Goal: Navigation & Orientation: Find specific page/section

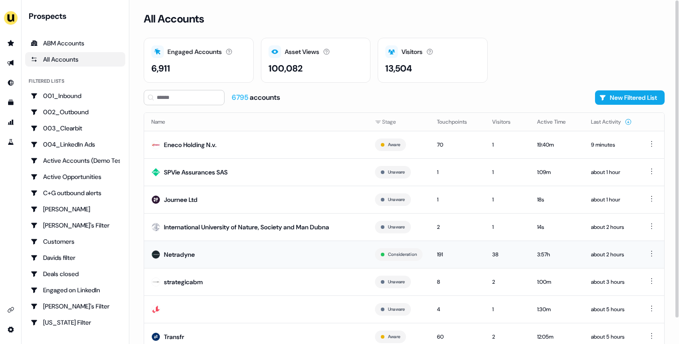
click at [213, 254] on td "Netradyne" at bounding box center [256, 253] width 224 height 27
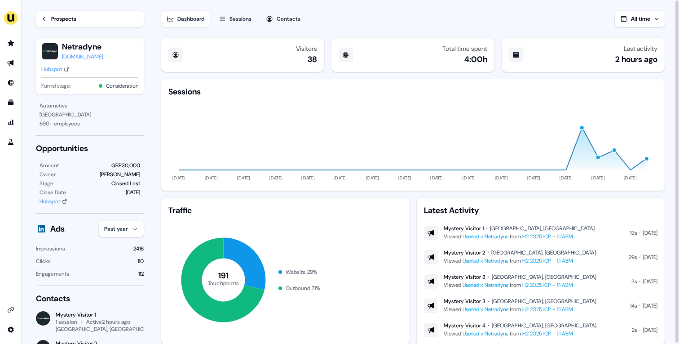
click at [533, 235] on link "H2 2025 ICP - 1:1 ABM" at bounding box center [548, 236] width 51 height 7
click at [75, 19] on div "Prospects" at bounding box center [63, 18] width 25 height 9
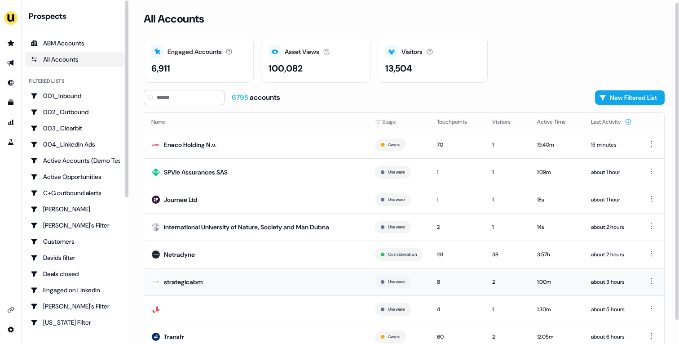
scroll to position [28, 0]
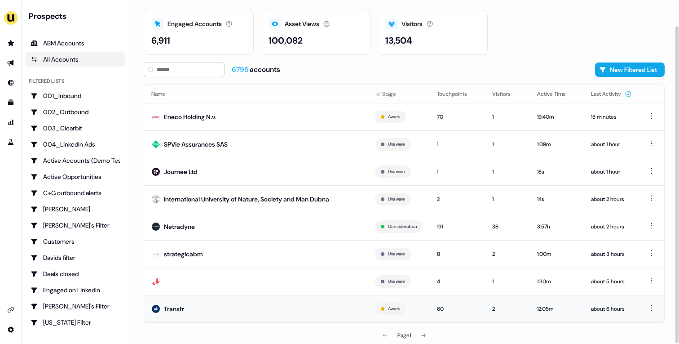
click at [290, 306] on td "Transfr" at bounding box center [256, 308] width 224 height 27
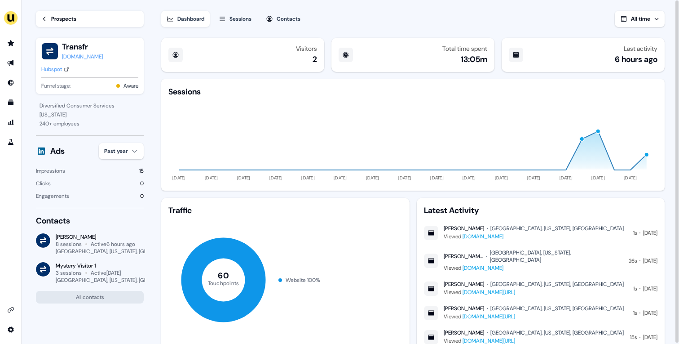
click at [49, 67] on div "Hubspot" at bounding box center [51, 69] width 21 height 9
click at [237, 17] on div "Sessions" at bounding box center [241, 18] width 22 height 9
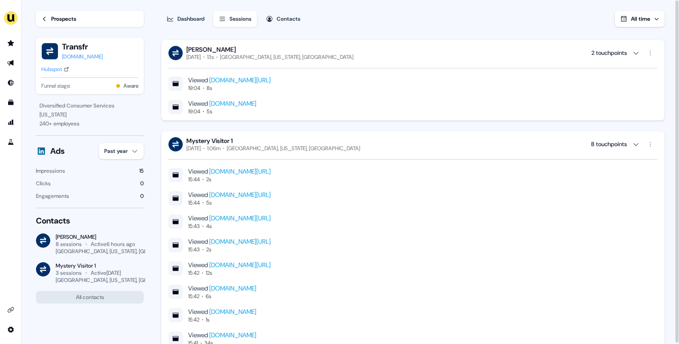
scroll to position [1599, 0]
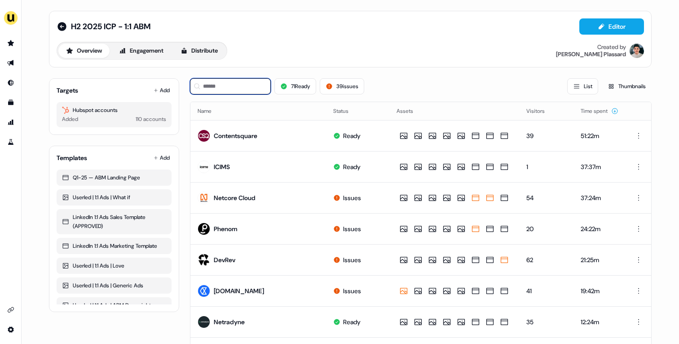
click at [242, 83] on input at bounding box center [230, 86] width 81 height 16
click at [210, 54] on button "Distribute" at bounding box center [199, 51] width 53 height 14
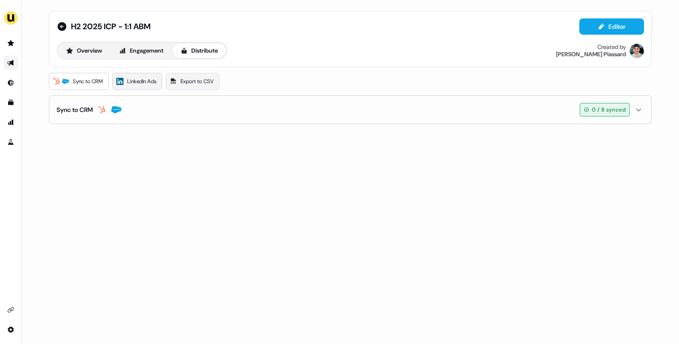
click at [141, 80] on span "LinkedIn Ads" at bounding box center [141, 81] width 29 height 9
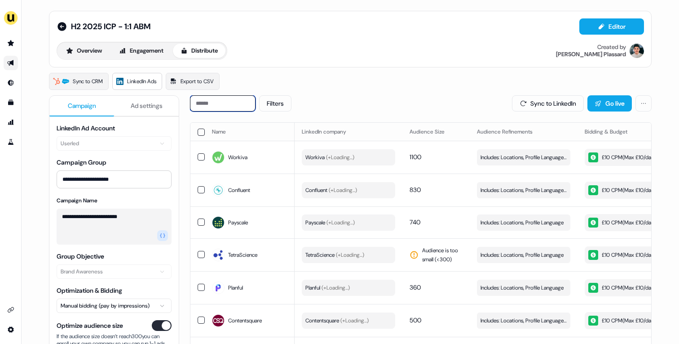
click at [214, 109] on input at bounding box center [223, 103] width 66 height 16
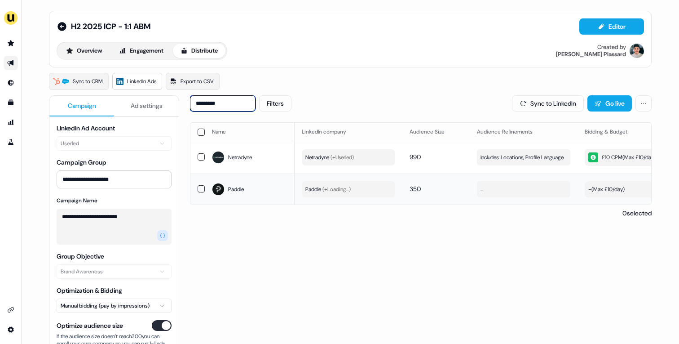
scroll to position [0, 254]
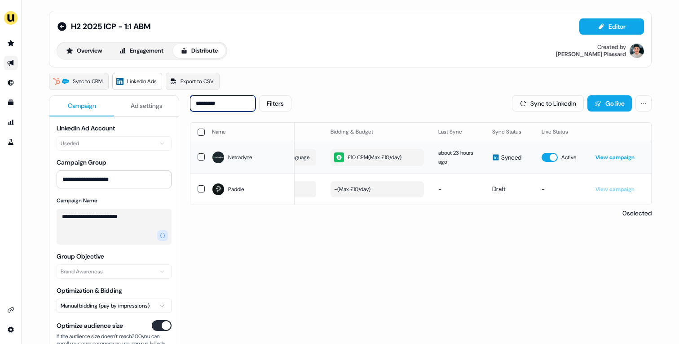
type input "*********"
click at [623, 158] on link "View campaign" at bounding box center [615, 157] width 39 height 7
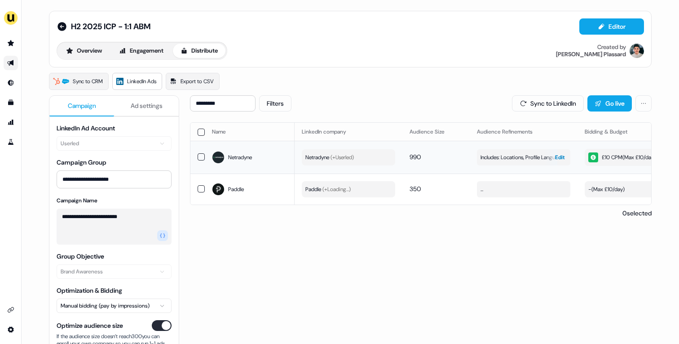
click at [509, 158] on span "Includes: Locations, Profile Language" at bounding box center [522, 157] width 83 height 9
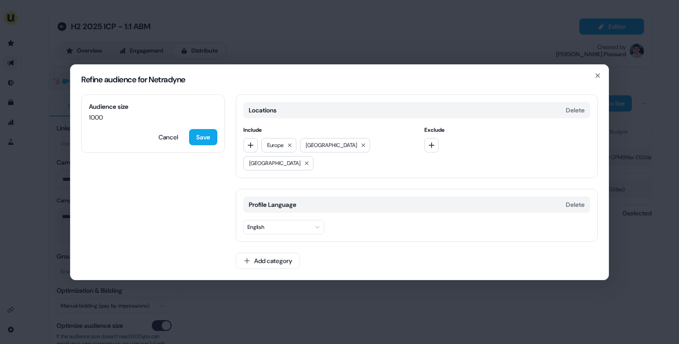
click at [461, 47] on div "Refine audience for Netradyne Audience size 1000 Cancel Save Locations Delete I…" at bounding box center [339, 172] width 679 height 344
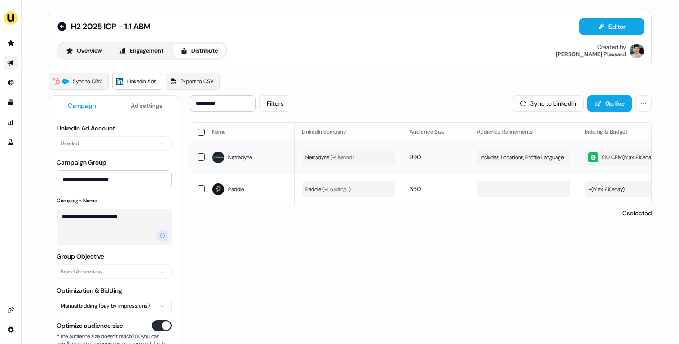
scroll to position [0, 254]
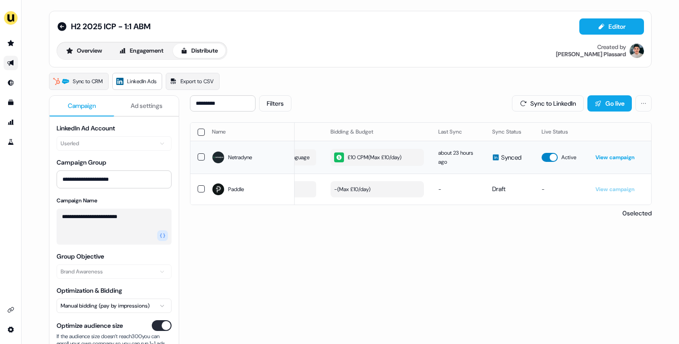
click at [546, 159] on button "button" at bounding box center [550, 157] width 16 height 9
click at [235, 100] on input "*********" at bounding box center [223, 103] width 66 height 16
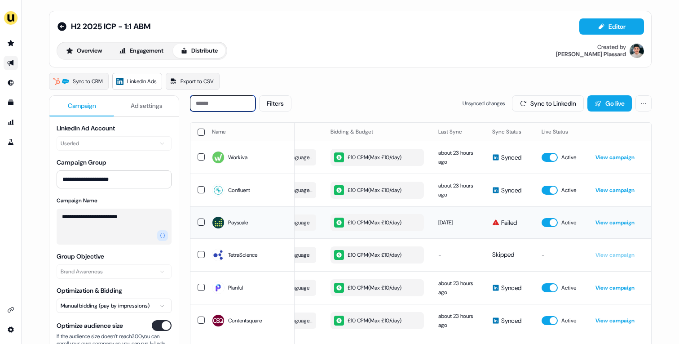
scroll to position [0, 64]
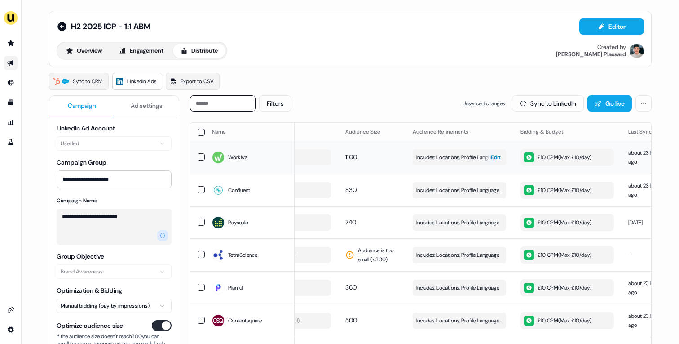
click at [466, 155] on span "Includes: Locations, Profile Language, Job Functions" at bounding box center [460, 157] width 86 height 9
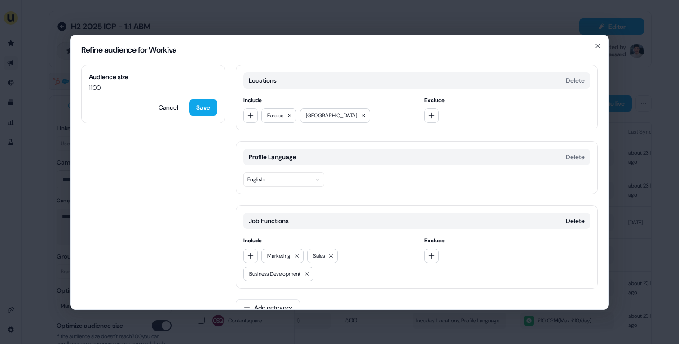
click at [453, 32] on div "Refine audience for Workiva Audience size 1100 Cancel Save Locations Delete Inc…" at bounding box center [339, 172] width 679 height 344
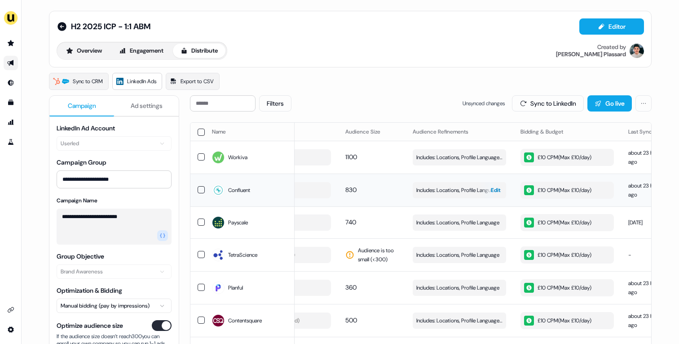
click at [458, 194] on button "Includes: Locations, Profile Language, Job Functions Edit" at bounding box center [459, 190] width 93 height 16
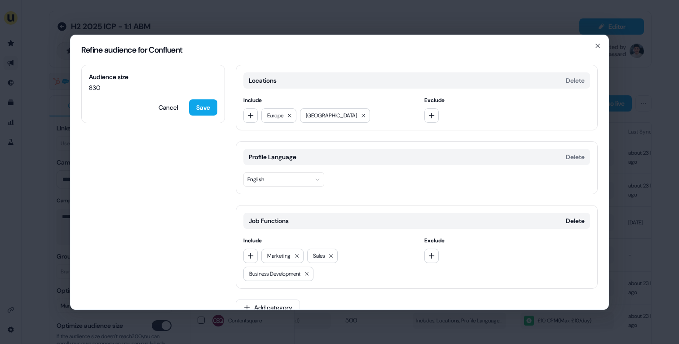
click at [404, 21] on div "Refine audience for Confluent Audience size 830 Cancel Save Locations Delete In…" at bounding box center [339, 172] width 679 height 344
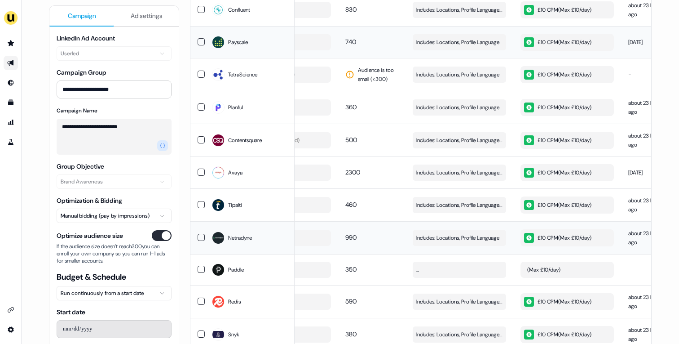
scroll to position [181, 0]
click at [456, 171] on span "Includes: Locations, Profile Language, Job Functions" at bounding box center [460, 172] width 86 height 9
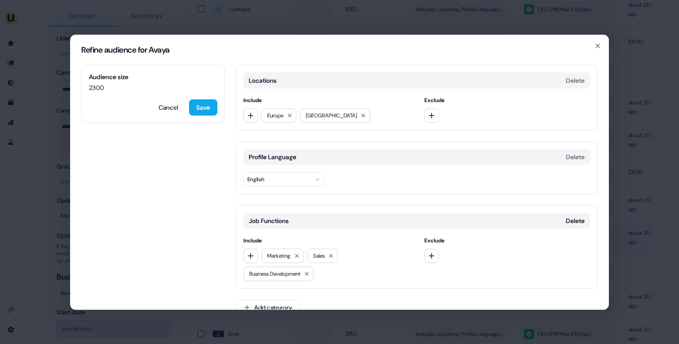
click at [451, 24] on div "Refine audience for Avaya Audience size 2300 Cancel Save Locations Delete Inclu…" at bounding box center [339, 172] width 679 height 344
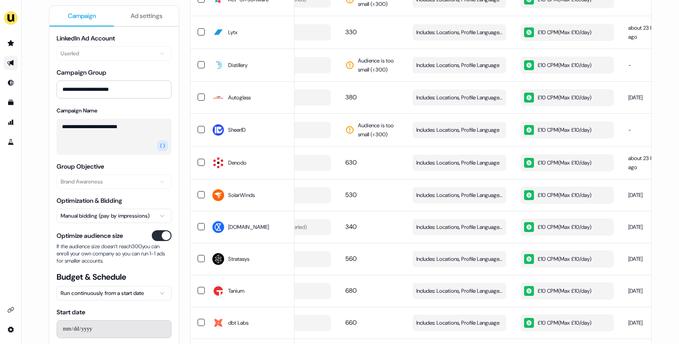
scroll to position [2233, 0]
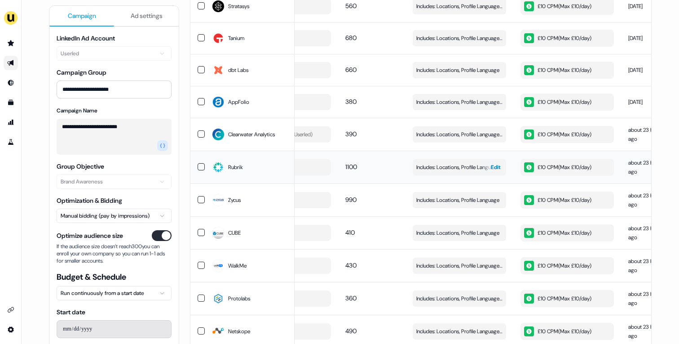
click at [460, 160] on button "Includes: Locations, Profile Language, Job Functions, Years of Experience Edit" at bounding box center [459, 167] width 93 height 16
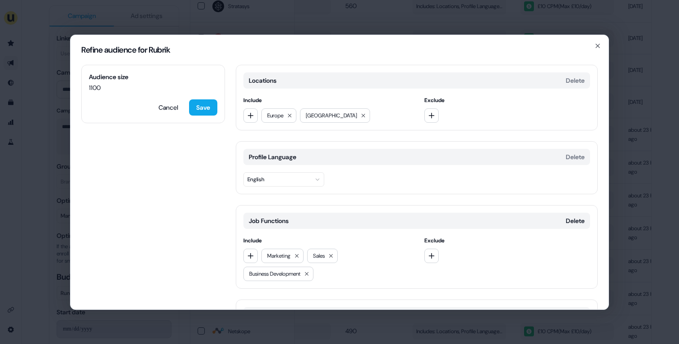
click at [424, 29] on div "Refine audience for Rubrik Audience size 1100 Cancel Save Locations Delete Incl…" at bounding box center [339, 172] width 679 height 344
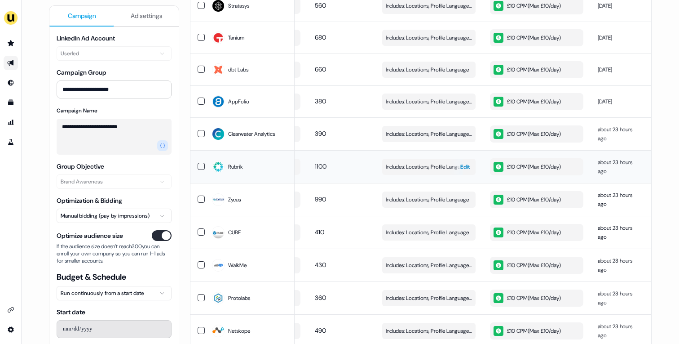
scroll to position [0, 0]
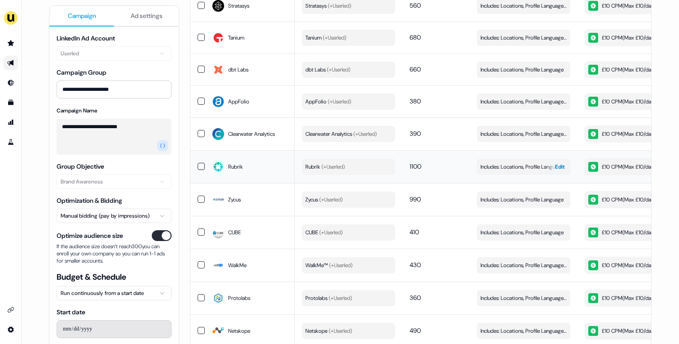
click at [502, 172] on button "Includes: Locations, Profile Language, Job Functions, Years of Experience Edit" at bounding box center [523, 167] width 93 height 16
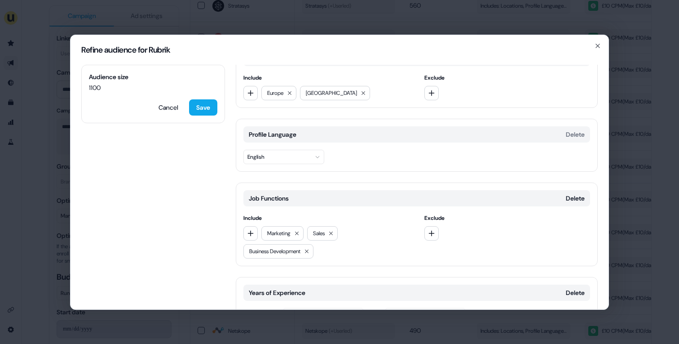
click at [286, 290] on span "Years of Experience" at bounding box center [277, 292] width 57 height 9
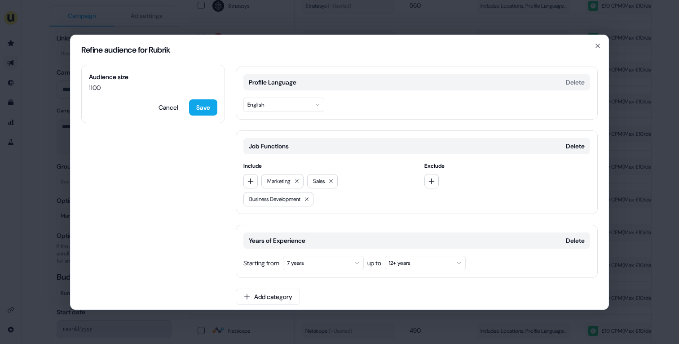
scroll to position [78, 0]
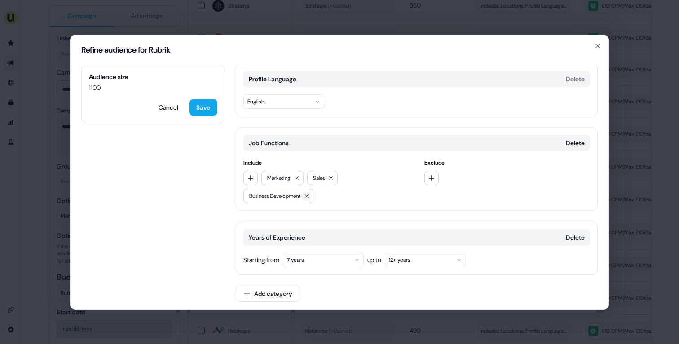
click at [310, 196] on icon at bounding box center [306, 195] width 5 height 5
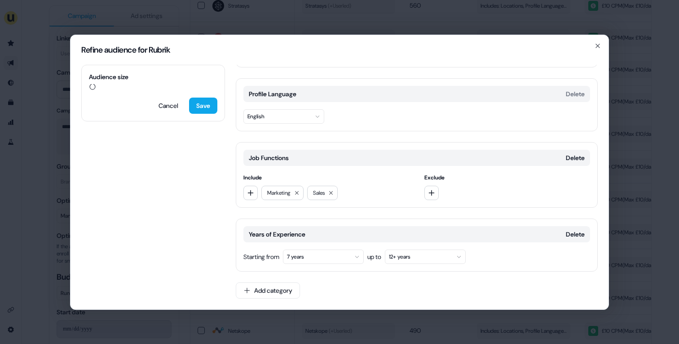
scroll to position [63, 0]
click at [331, 193] on icon at bounding box center [330, 192] width 5 height 5
click at [596, 47] on icon "button" at bounding box center [598, 45] width 7 height 7
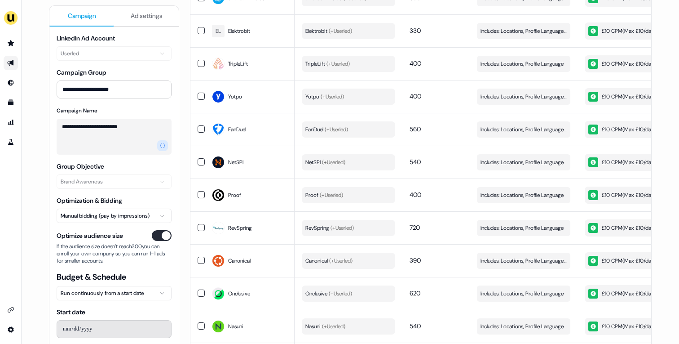
scroll to position [3111, 0]
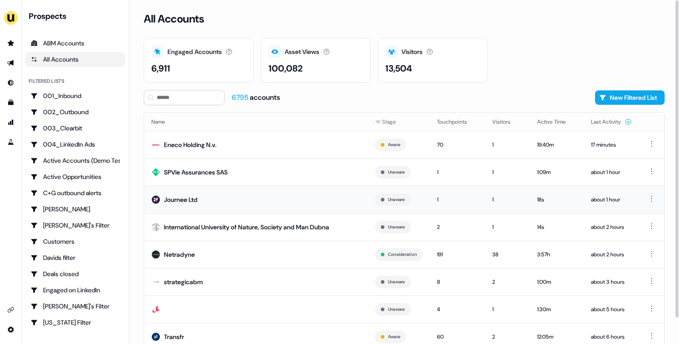
scroll to position [28, 0]
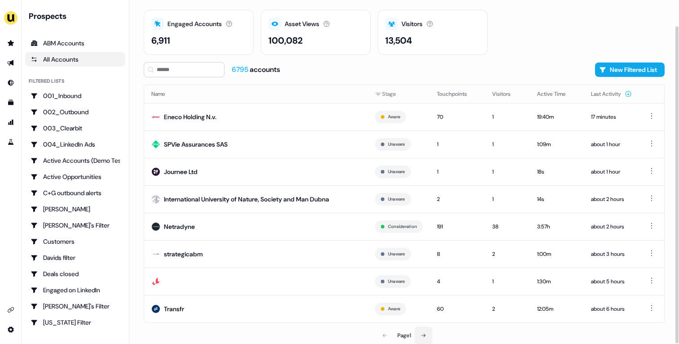
click at [417, 334] on button at bounding box center [424, 335] width 18 height 18
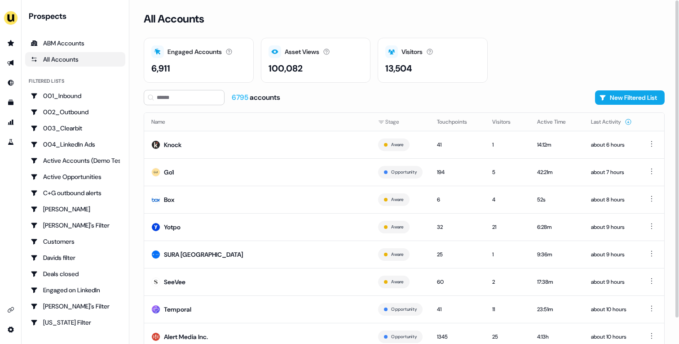
scroll to position [28, 0]
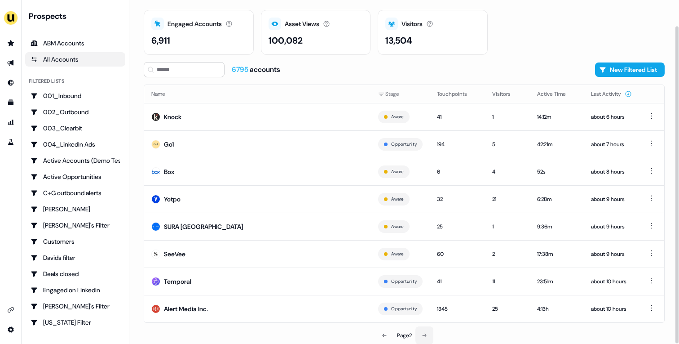
click at [430, 332] on button at bounding box center [425, 335] width 18 height 18
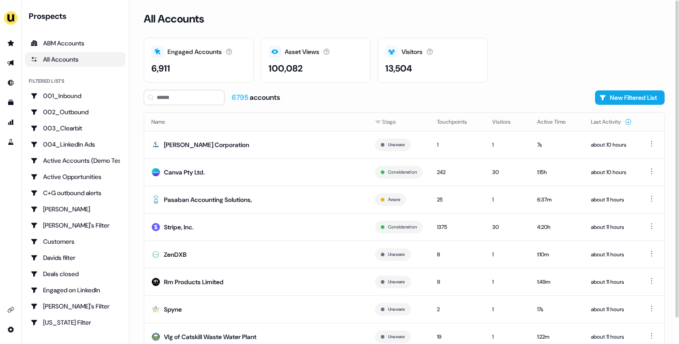
scroll to position [28, 0]
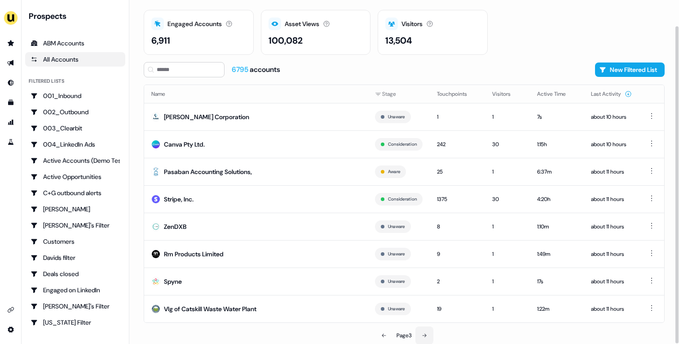
click at [430, 333] on button at bounding box center [425, 335] width 18 height 18
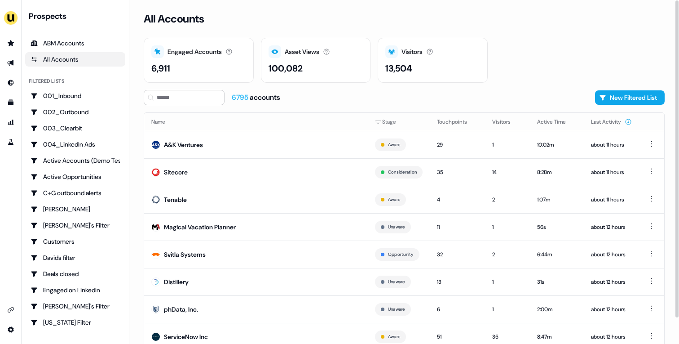
scroll to position [28, 0]
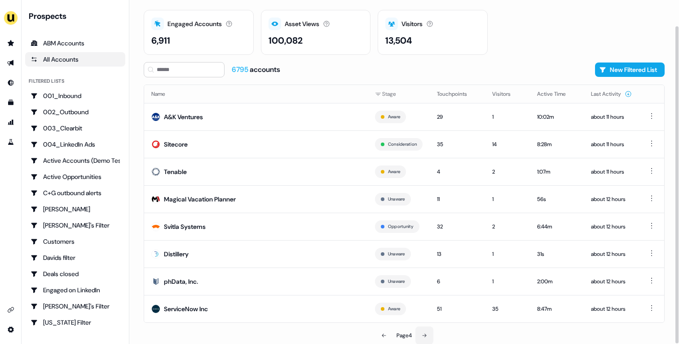
click at [427, 333] on icon at bounding box center [424, 335] width 5 height 5
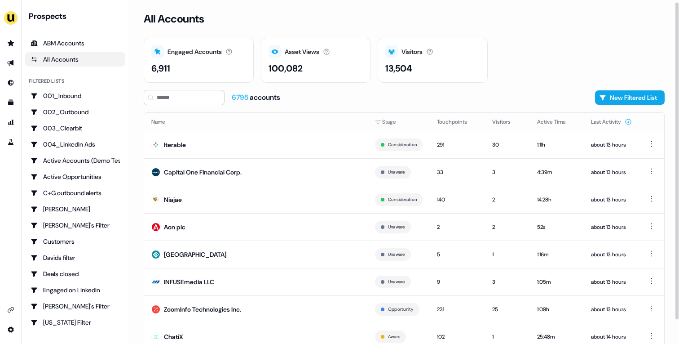
scroll to position [28, 0]
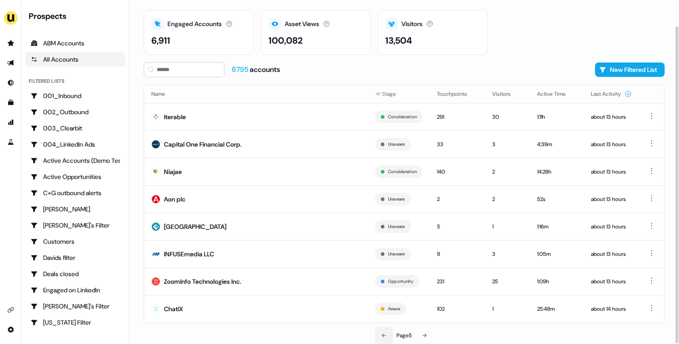
click at [383, 334] on icon at bounding box center [384, 335] width 5 height 5
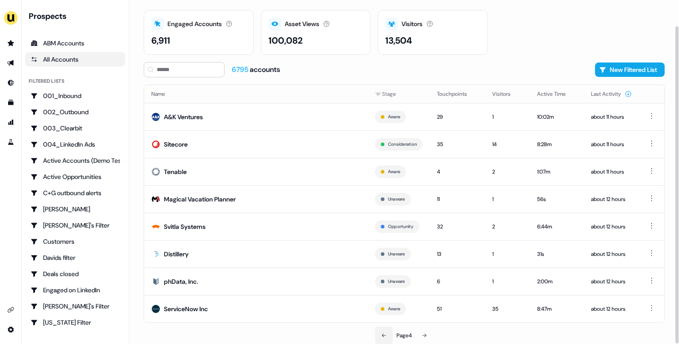
click at [383, 334] on icon at bounding box center [384, 335] width 5 height 5
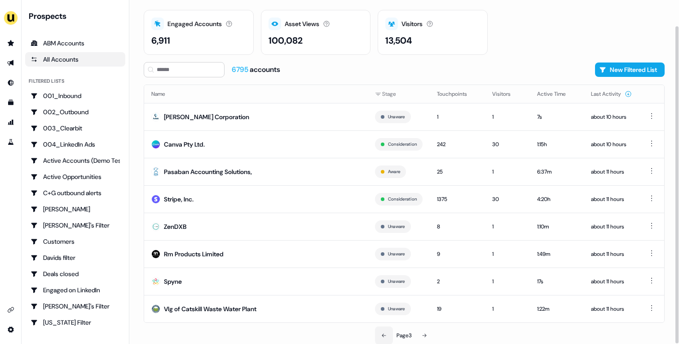
click at [383, 334] on icon at bounding box center [384, 335] width 5 height 5
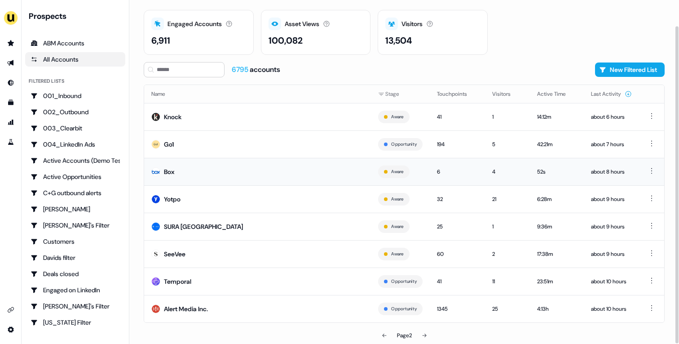
click at [182, 178] on td "Box" at bounding box center [257, 171] width 227 height 27
